Goal: Task Accomplishment & Management: Use online tool/utility

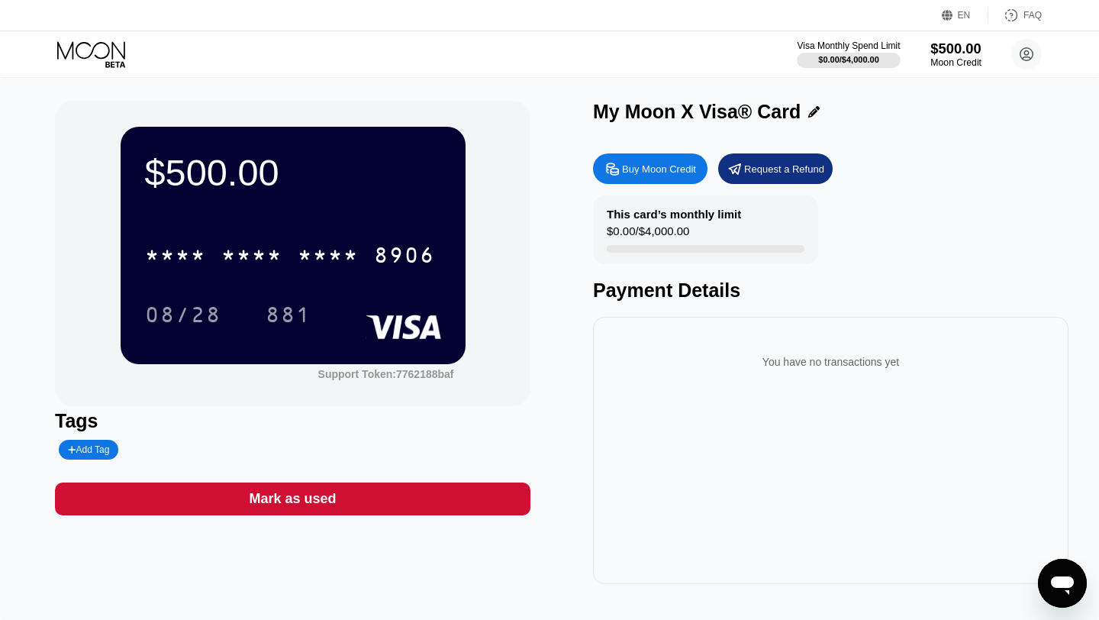
click at [943, 55] on div "$500.00" at bounding box center [956, 48] width 51 height 16
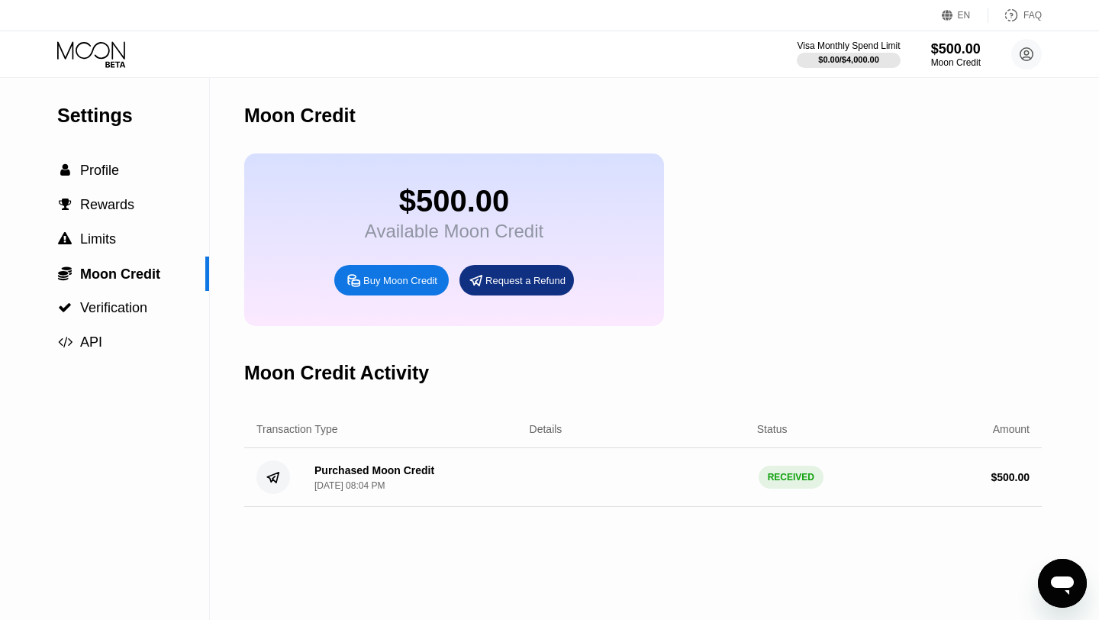
click at [515, 279] on div "Request a Refund" at bounding box center [526, 280] width 80 height 13
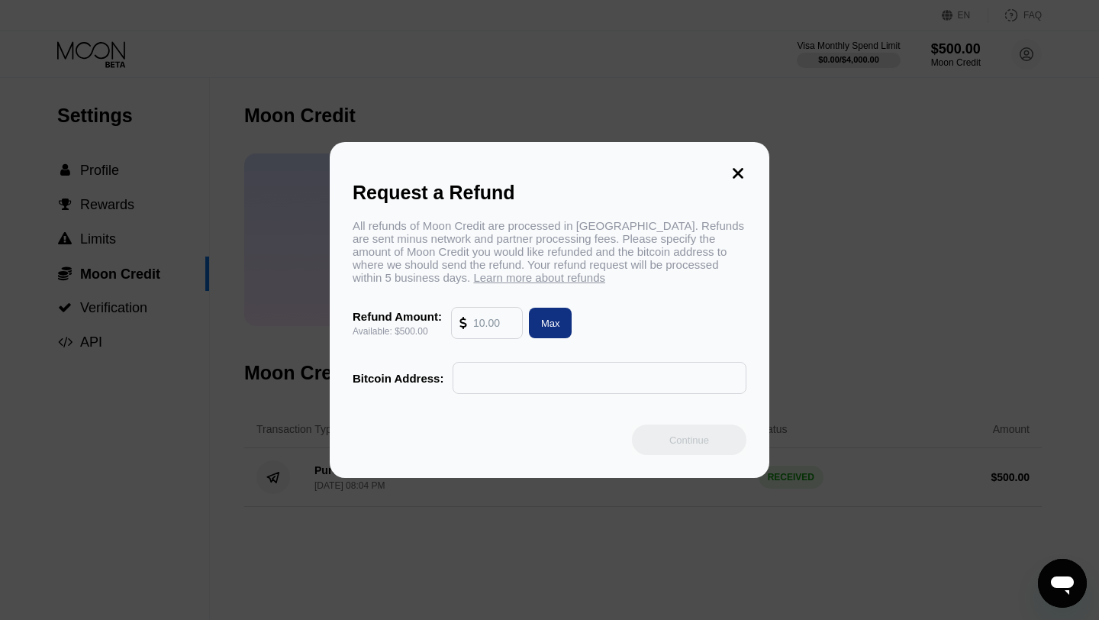
click at [484, 326] on input "text" at bounding box center [493, 323] width 41 height 31
click at [543, 323] on div "Max" at bounding box center [550, 323] width 19 height 13
type input "500.00"
click at [516, 389] on input "text" at bounding box center [599, 378] width 277 height 31
paste input "bc1q64duf78vypd36n2lh30ulsrzvgprh605agg5yn"
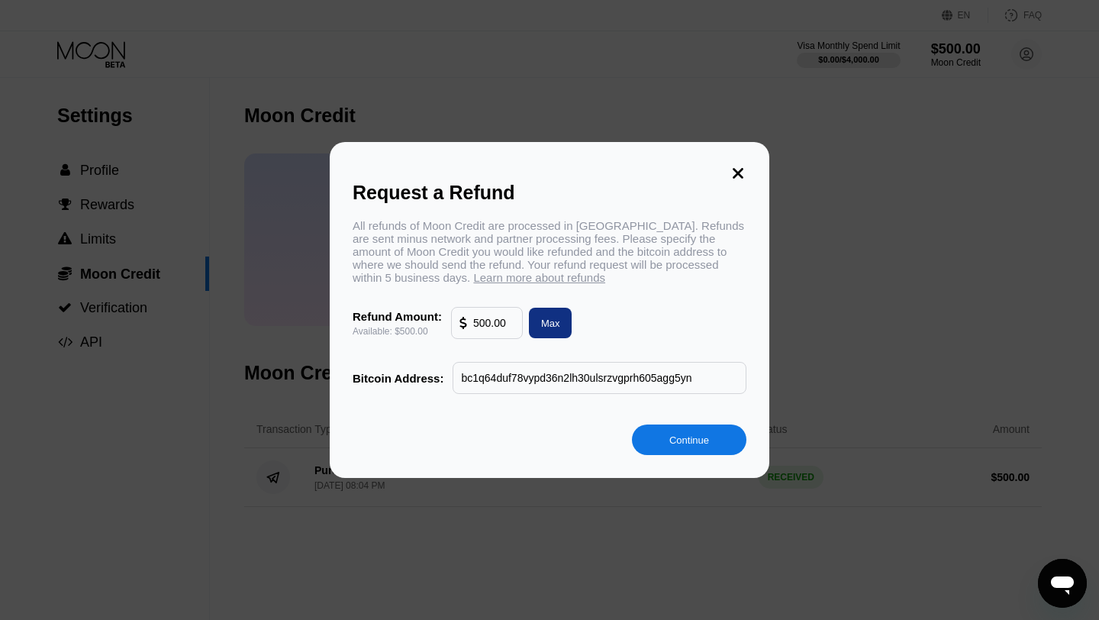
type input "bc1q64duf78vypd36n2lh30ulsrzvgprh605agg5yn"
click at [679, 435] on div "Continue" at bounding box center [690, 440] width 40 height 13
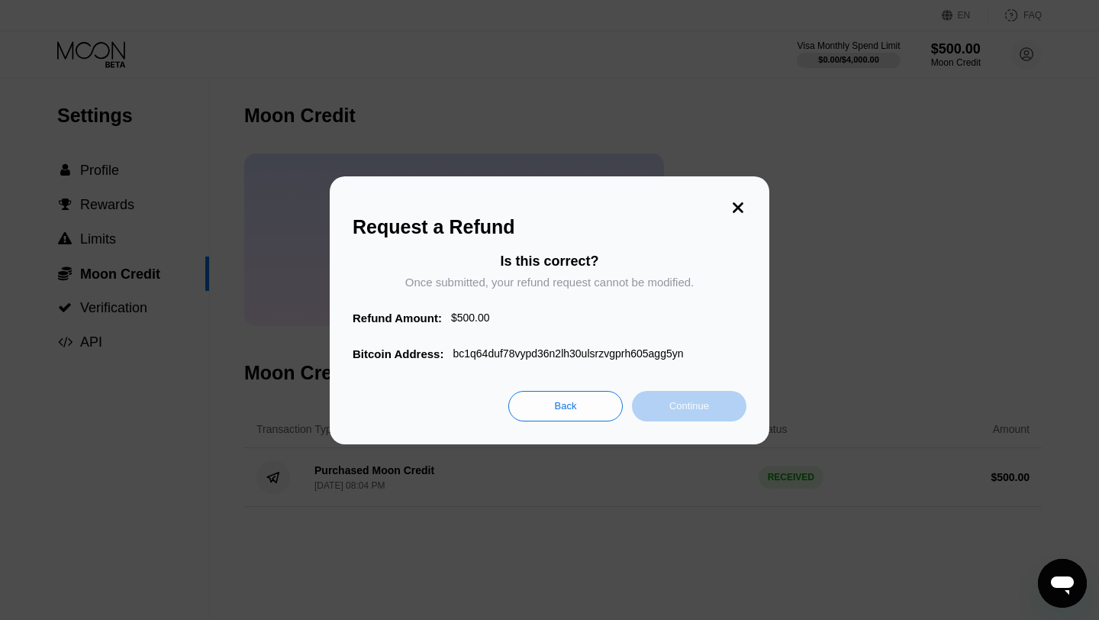
click at [687, 410] on div "Continue" at bounding box center [690, 405] width 40 height 13
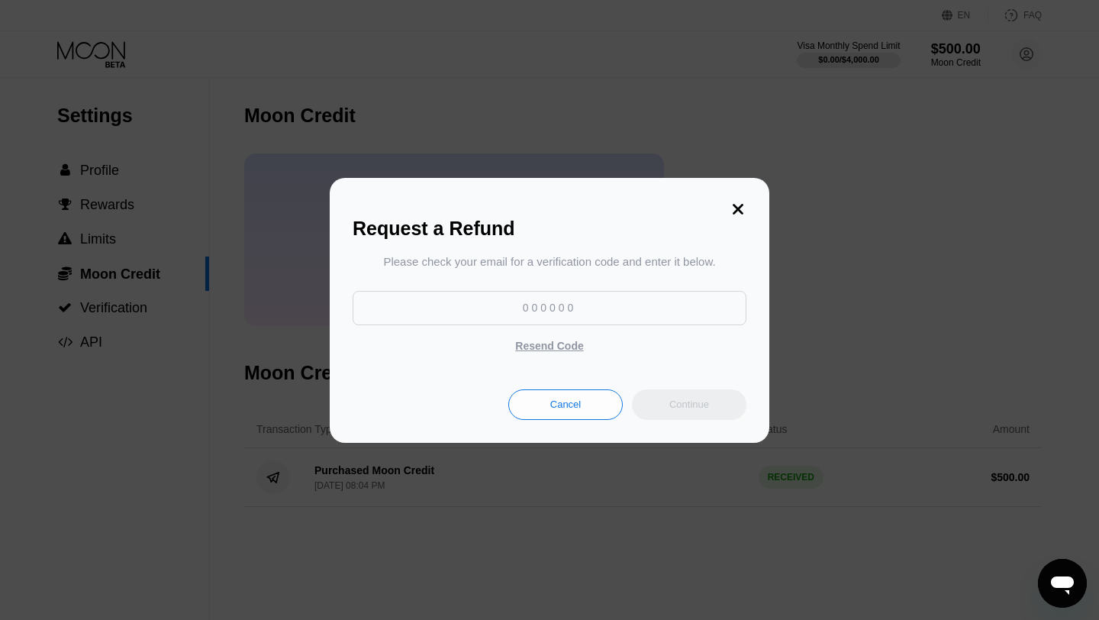
click at [621, 302] on input at bounding box center [550, 308] width 394 height 34
type input "653182"
click at [703, 395] on div "Continue" at bounding box center [689, 404] width 115 height 31
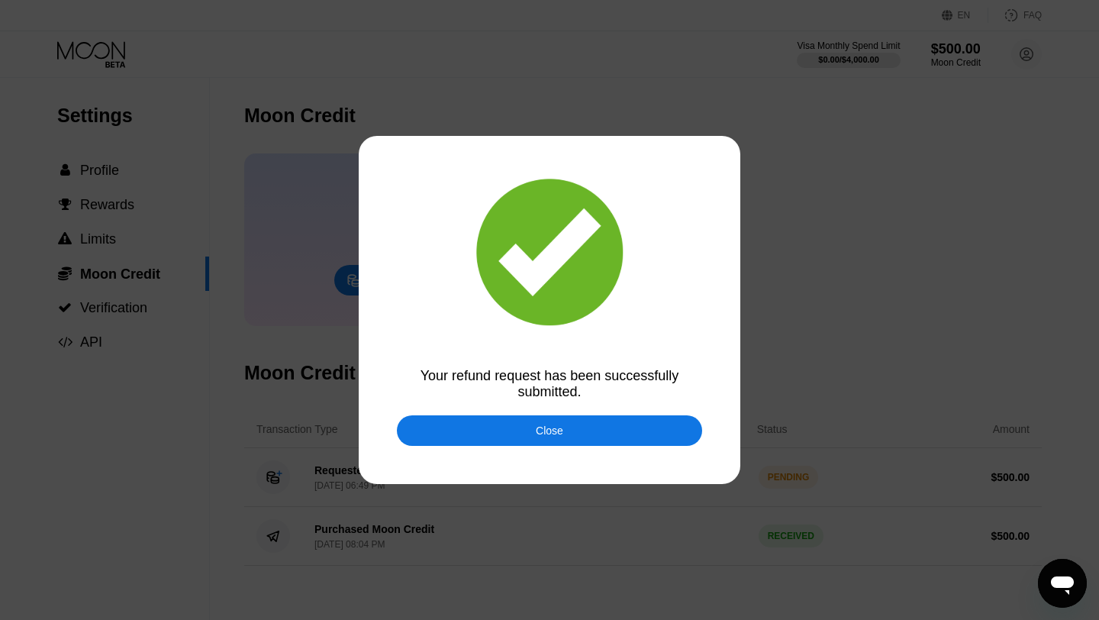
click at [612, 424] on div "Close" at bounding box center [549, 430] width 305 height 31
